Goal: Information Seeking & Learning: Learn about a topic

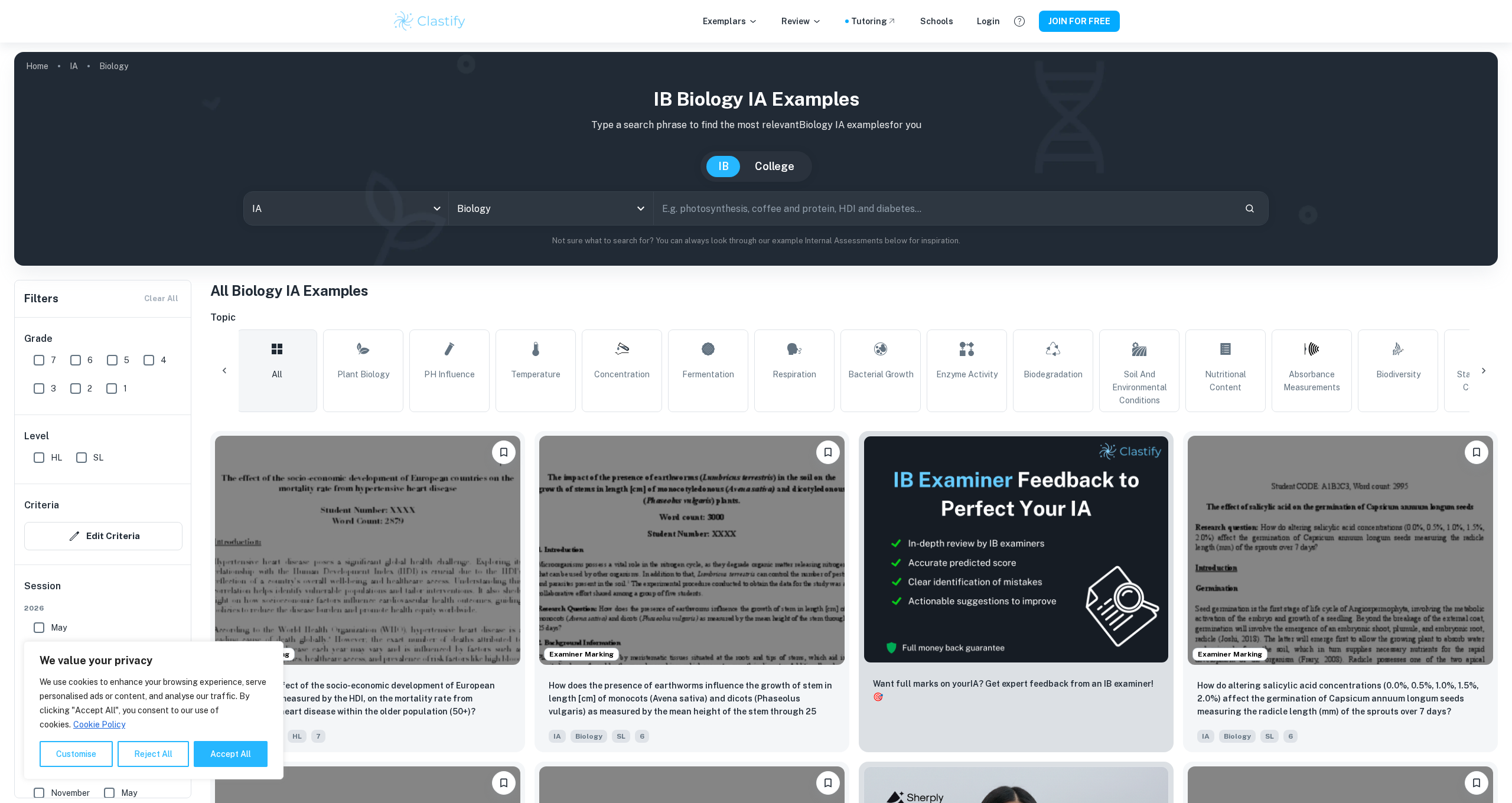
click at [1482, 374] on icon at bounding box center [1484, 371] width 12 height 12
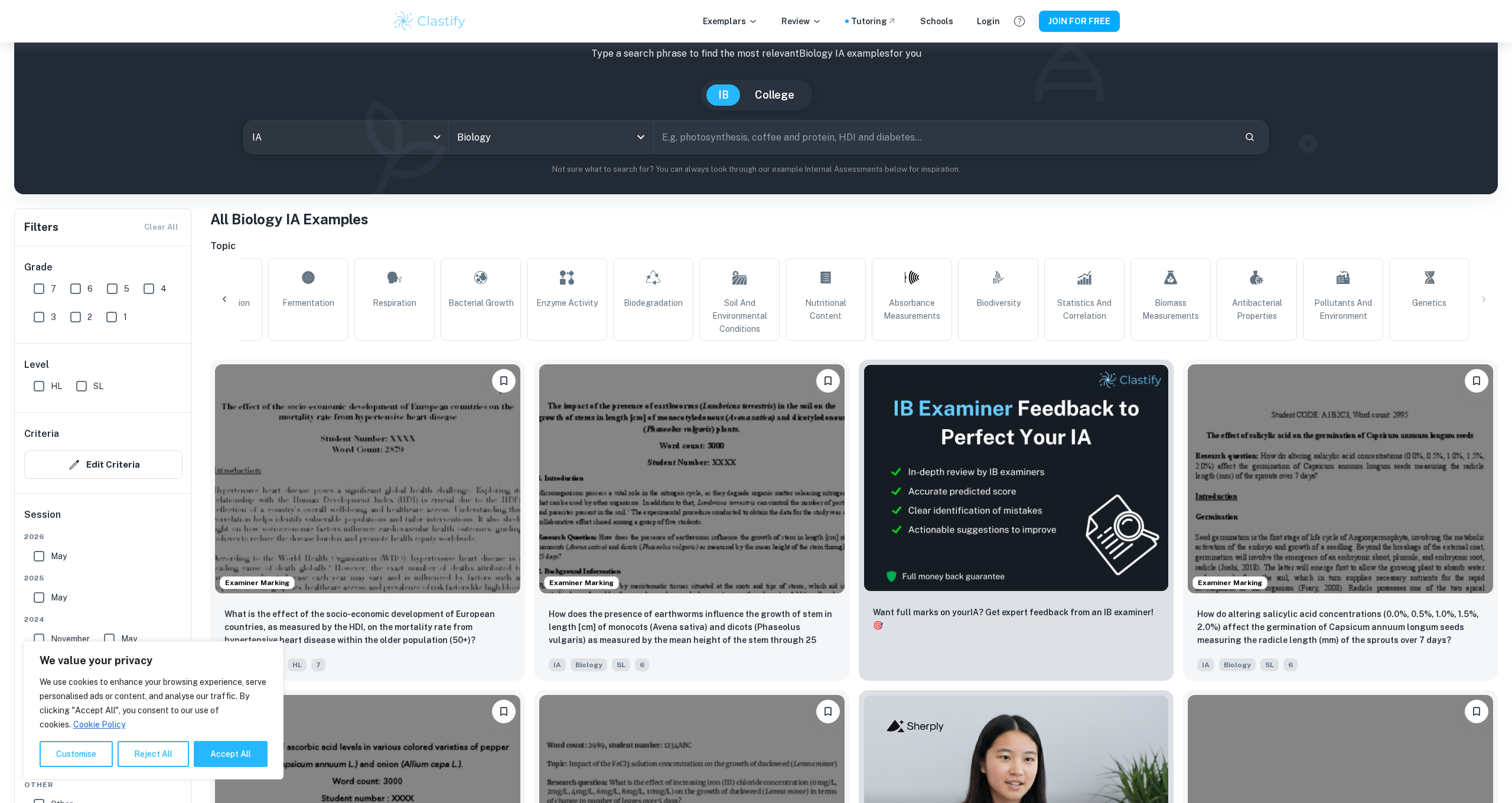
scroll to position [94, 0]
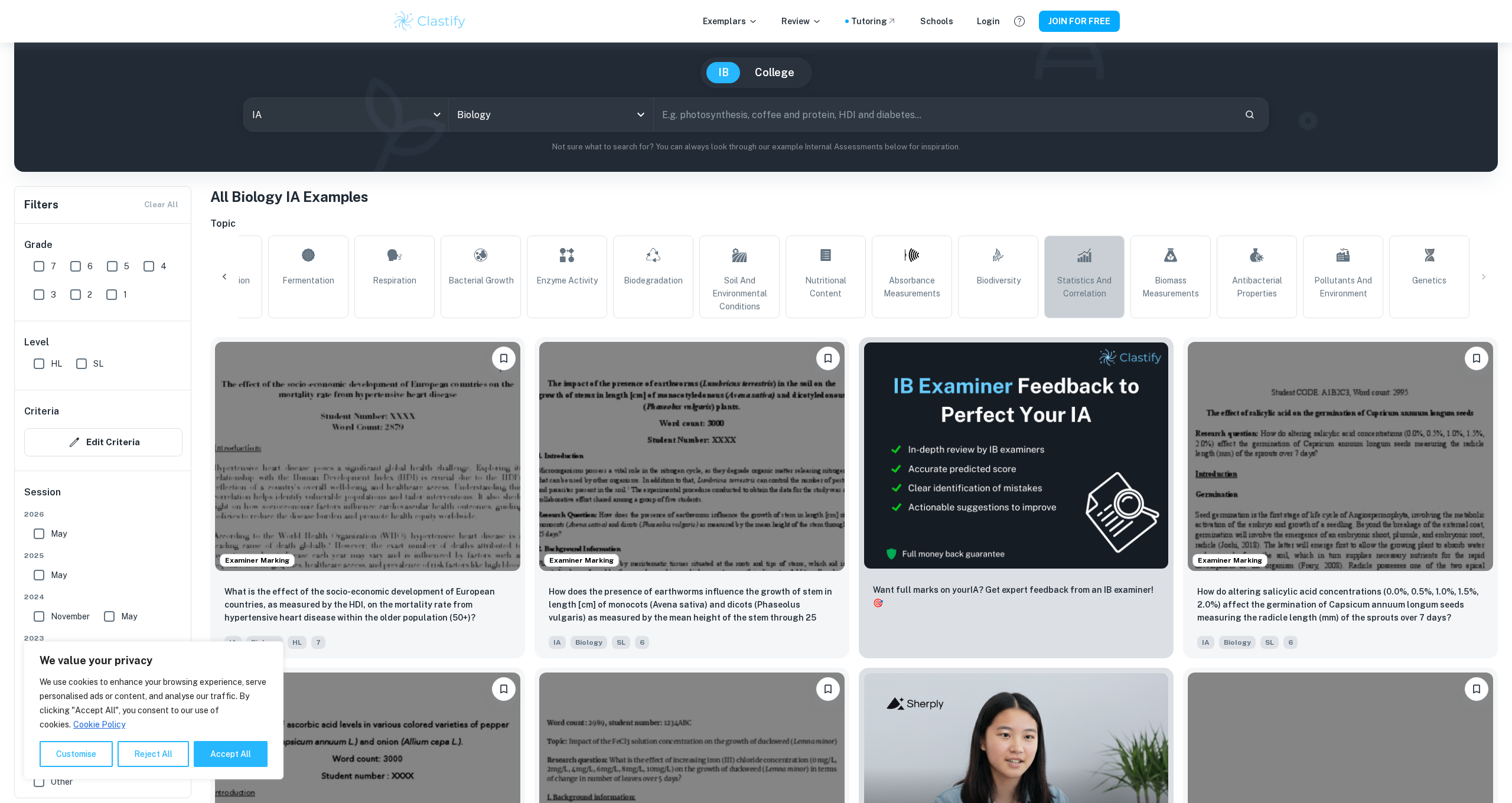
click at [1109, 264] on link "Statistics and Correlation" at bounding box center [1084, 276] width 80 height 83
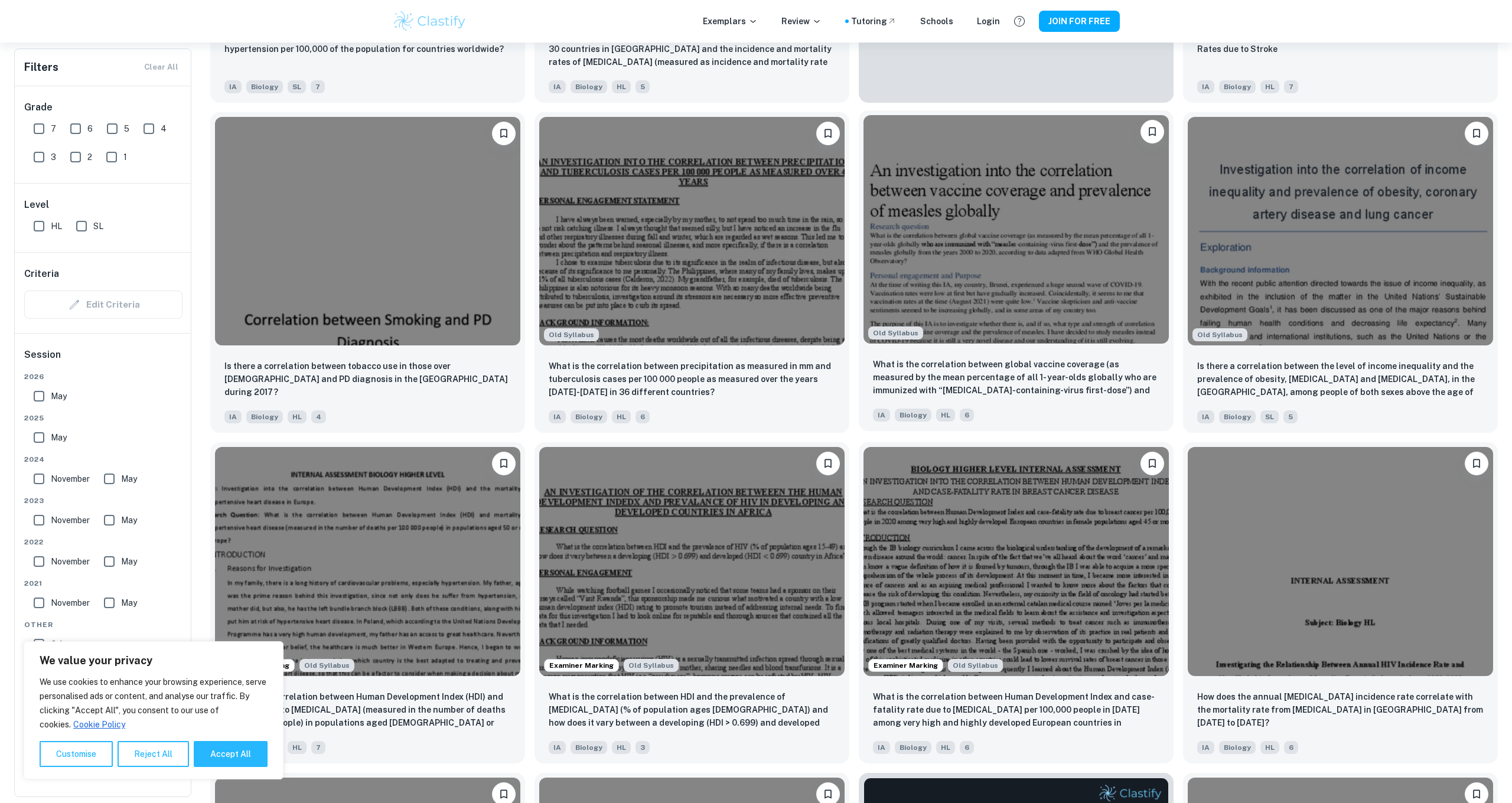
scroll to position [983, 0]
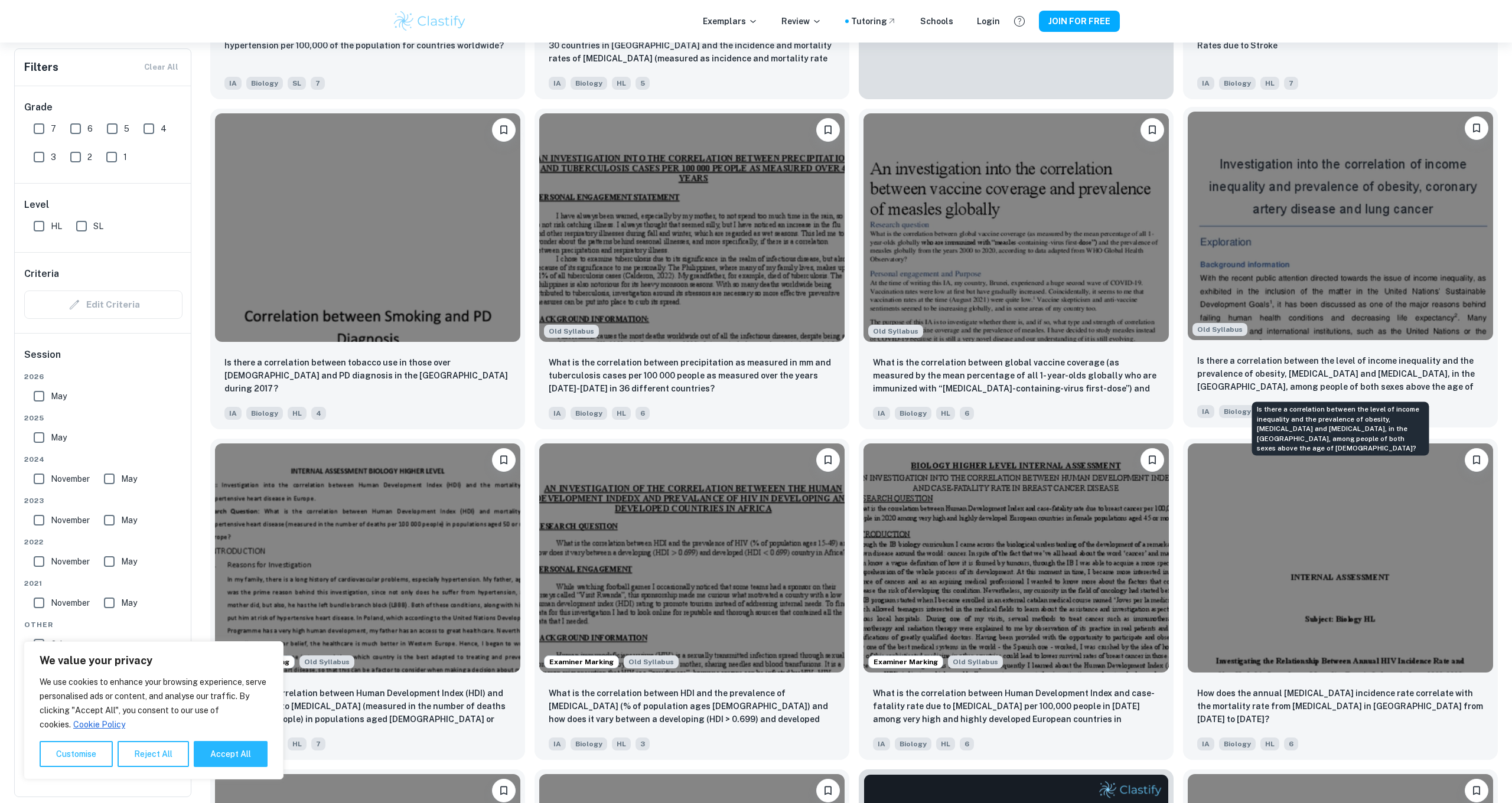
click at [1312, 374] on p "Is there a correlation between the level of income inequality and the prevalenc…" at bounding box center [1340, 374] width 287 height 40
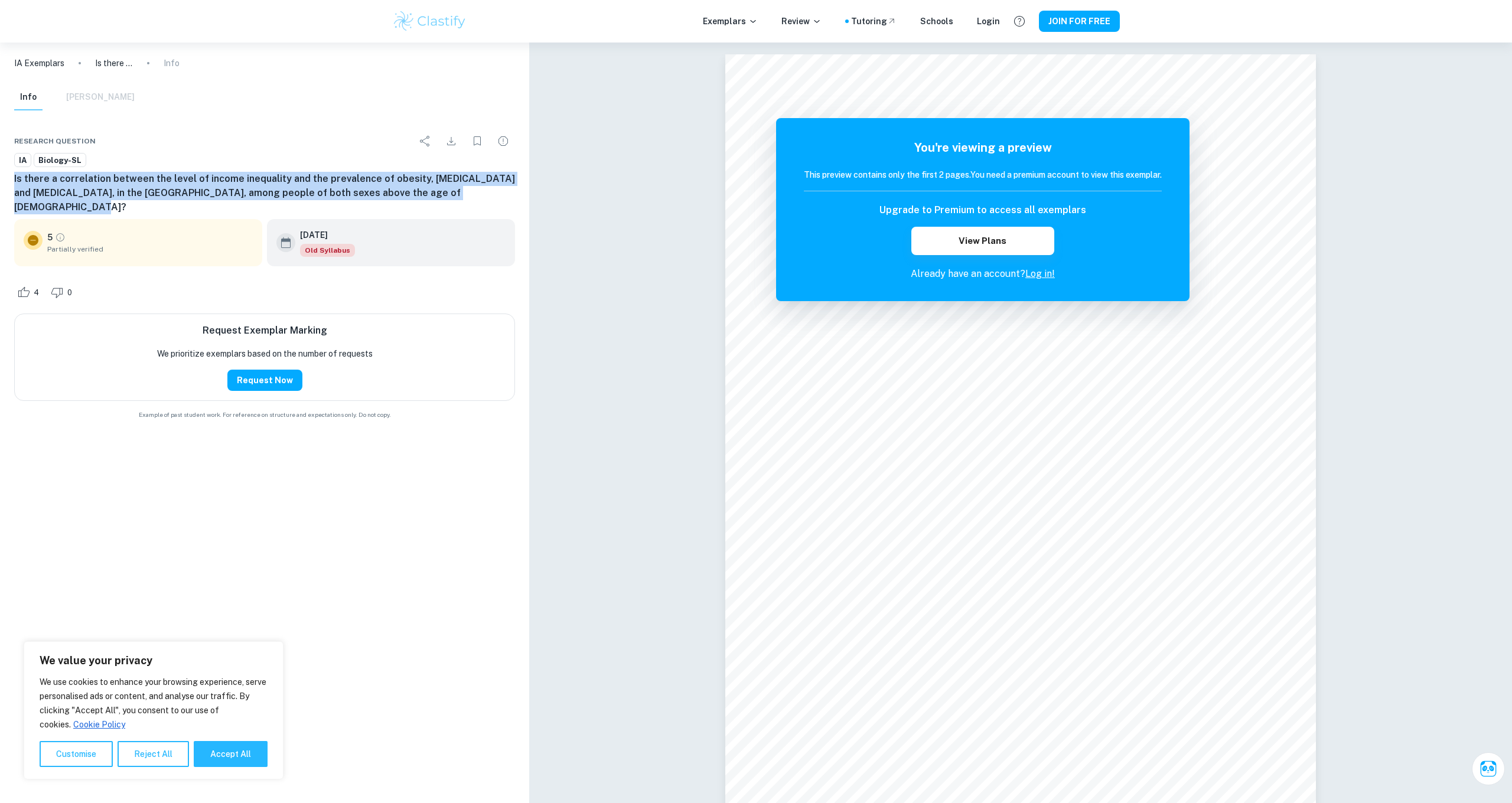
drag, startPoint x: 13, startPoint y: 178, endPoint x: 490, endPoint y: 192, distance: 477.2
click at [490, 192] on div "Research question IA Biology-SL Is there a correlation between the level of inc…" at bounding box center [264, 275] width 529 height 319
copy h6 "Is there a correlation between the level of income inequality and the prevalenc…"
